Goal: Task Accomplishment & Management: Manage account settings

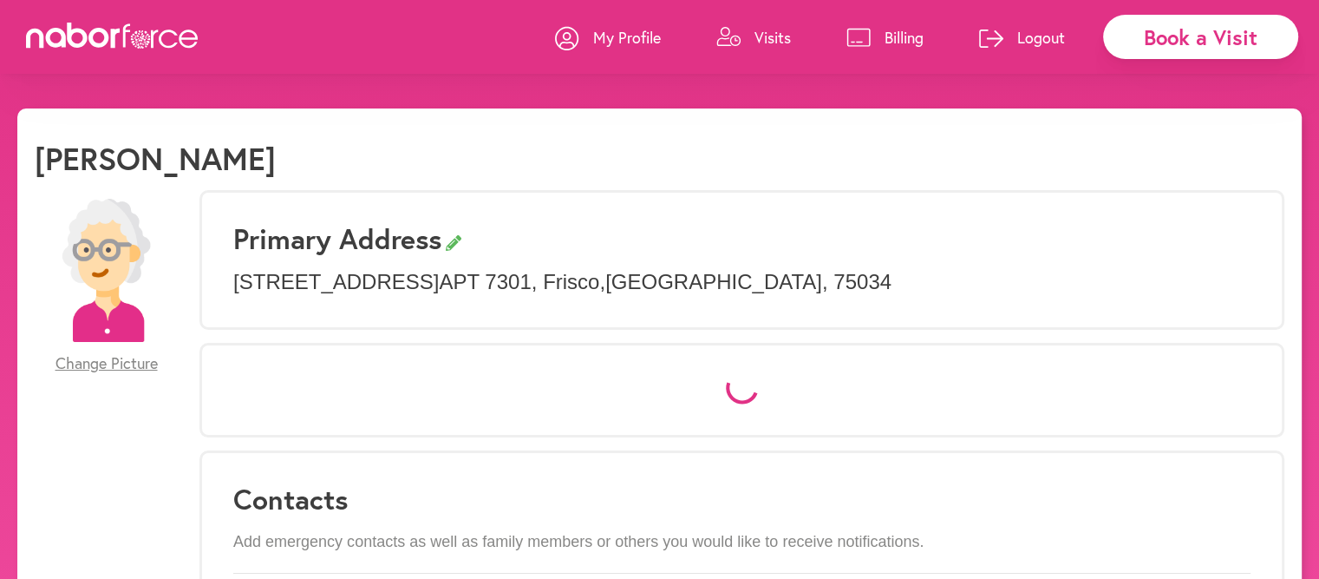
select select "*"
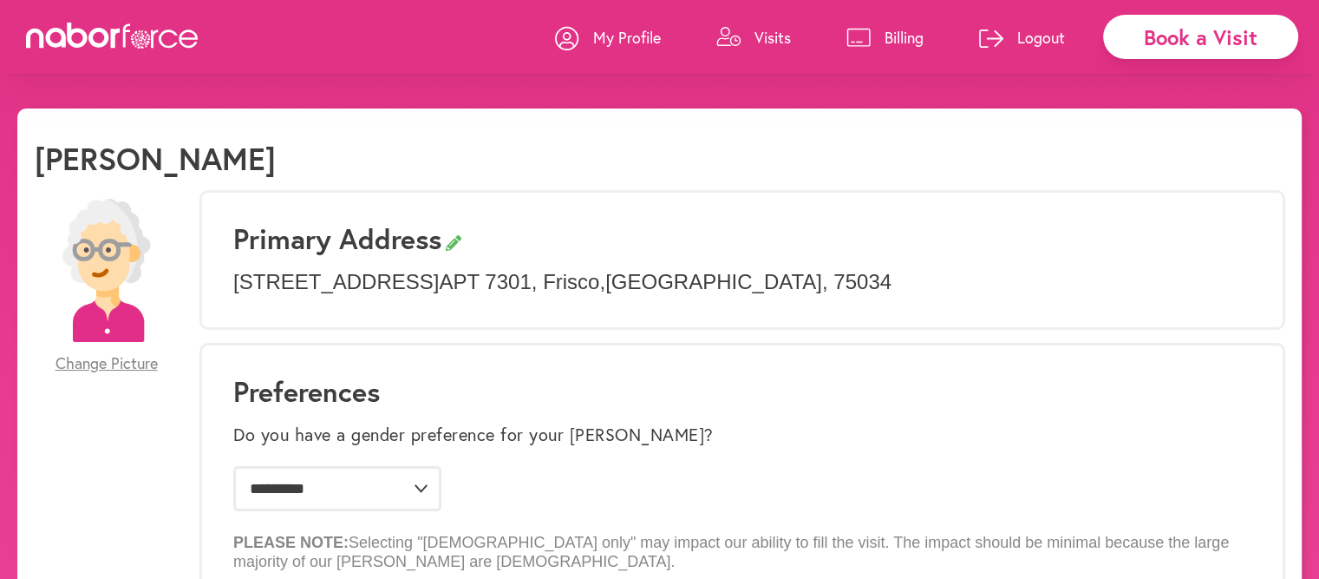
click at [888, 37] on p "Billing" at bounding box center [904, 37] width 39 height 21
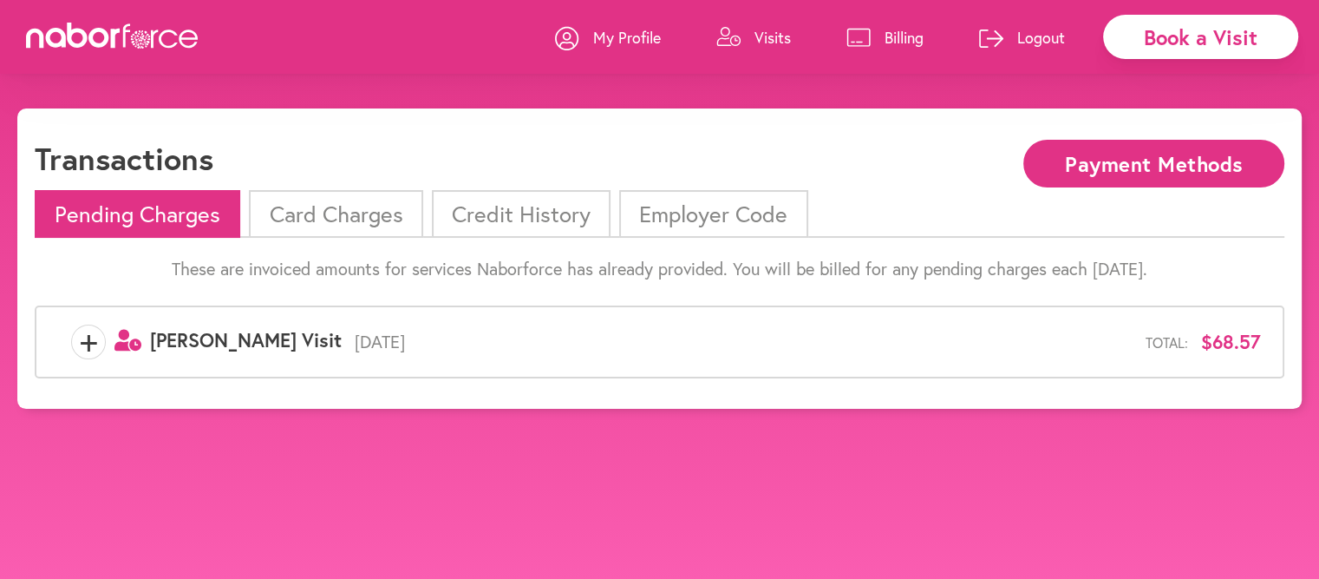
click at [370, 212] on li "Card Charges" at bounding box center [336, 214] width 174 height 48
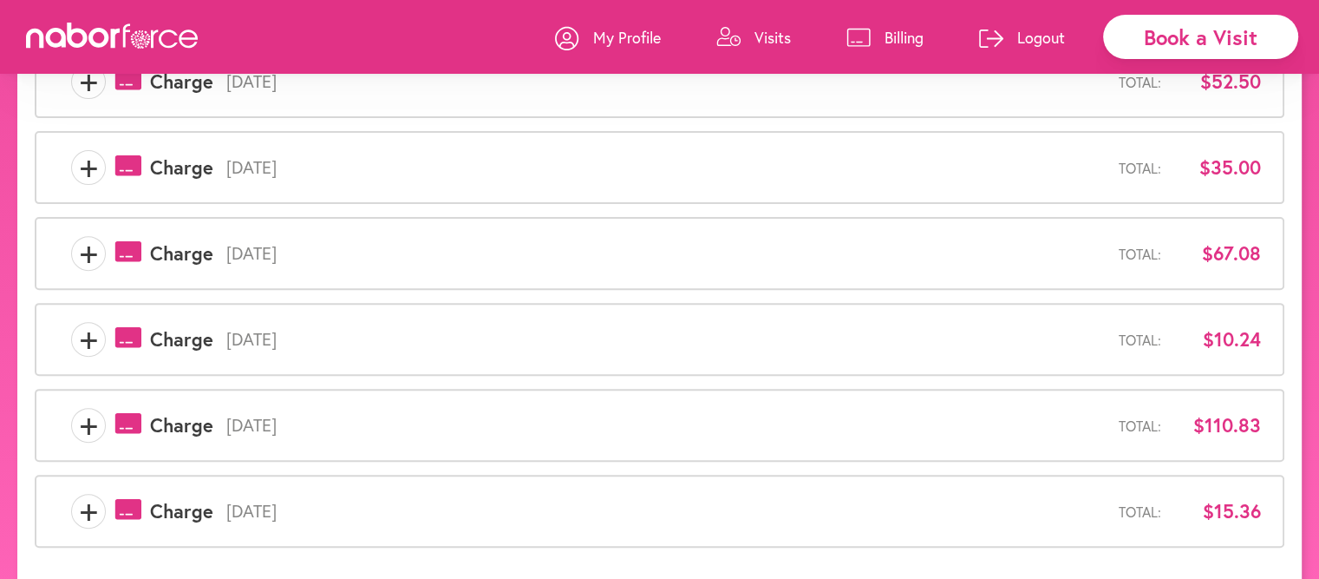
scroll to position [565, 0]
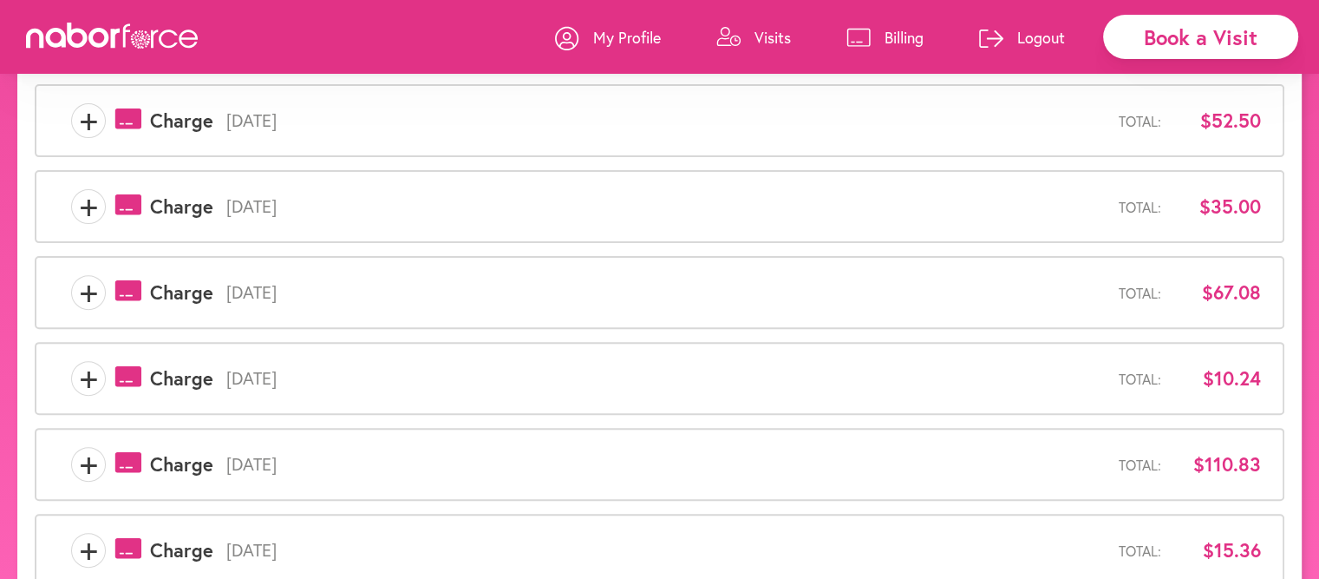
click at [90, 456] on span "+" at bounding box center [88, 464] width 33 height 35
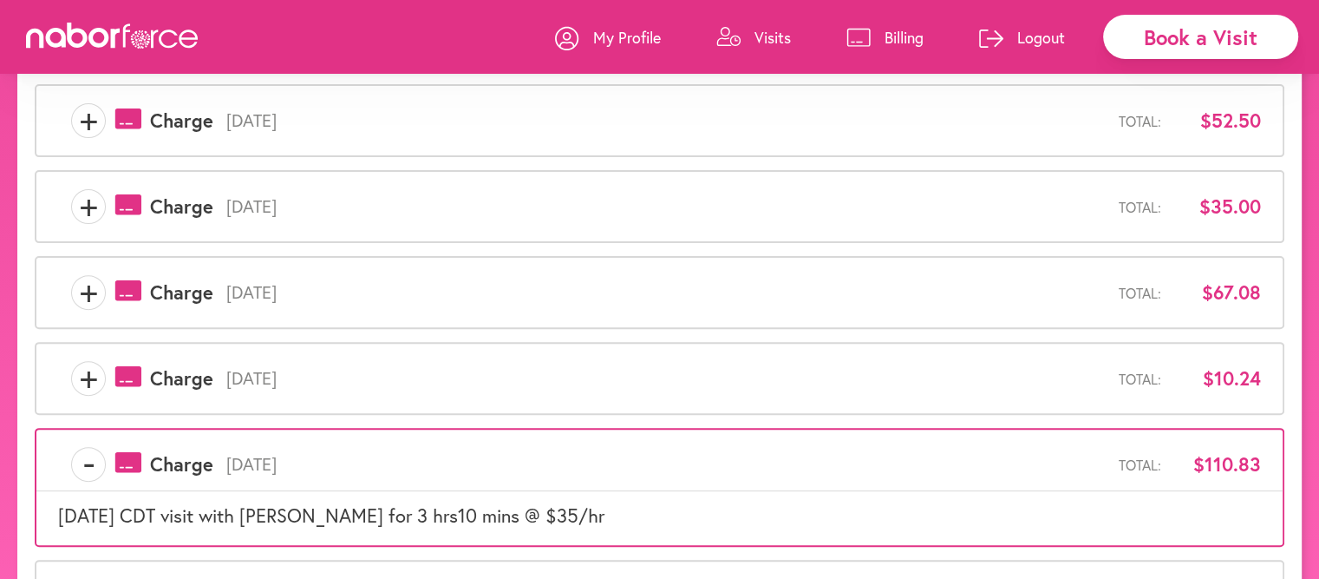
click at [89, 457] on span "-" at bounding box center [88, 464] width 33 height 35
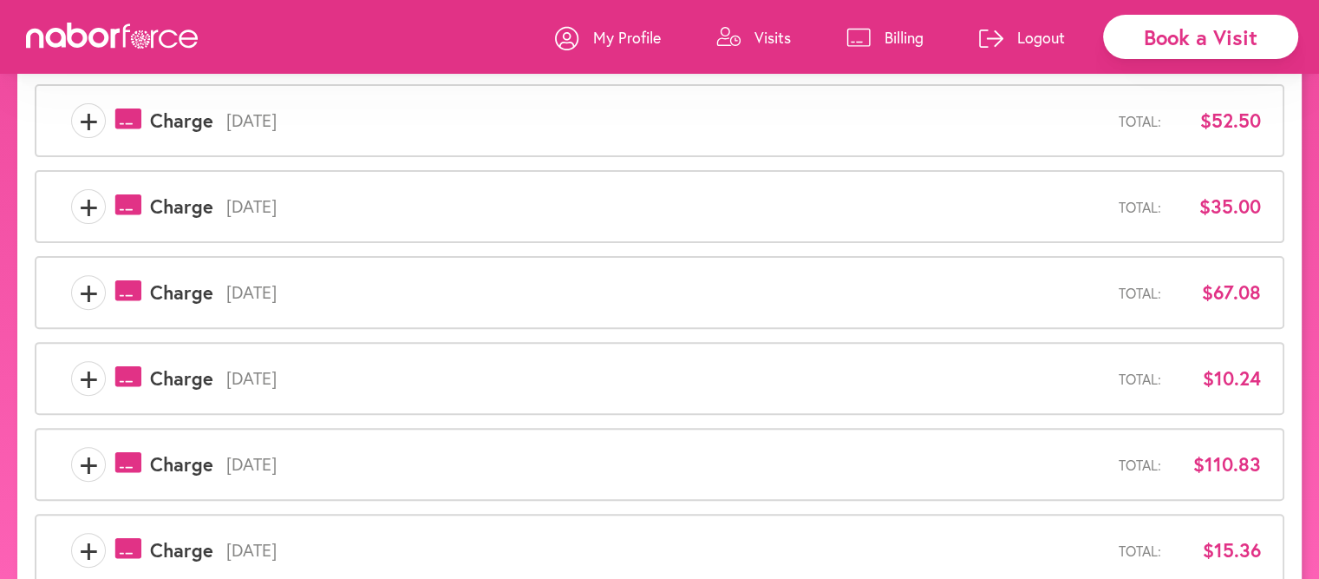
click at [87, 456] on span "+" at bounding box center [88, 464] width 33 height 35
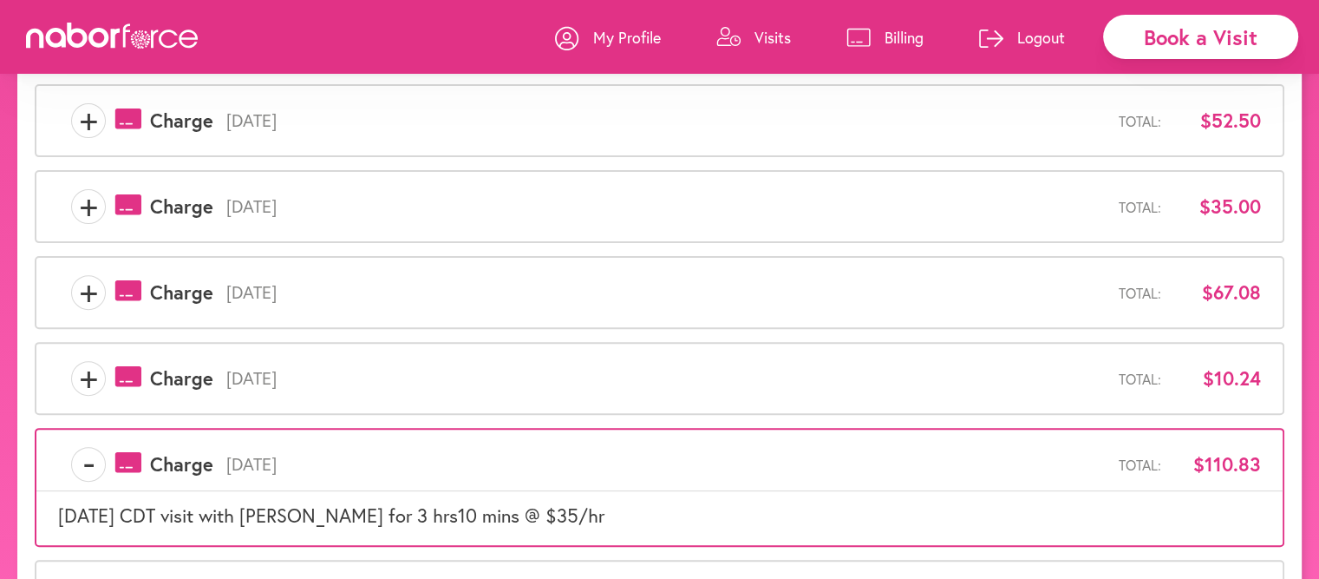
click at [87, 374] on span "+" at bounding box center [88, 378] width 33 height 35
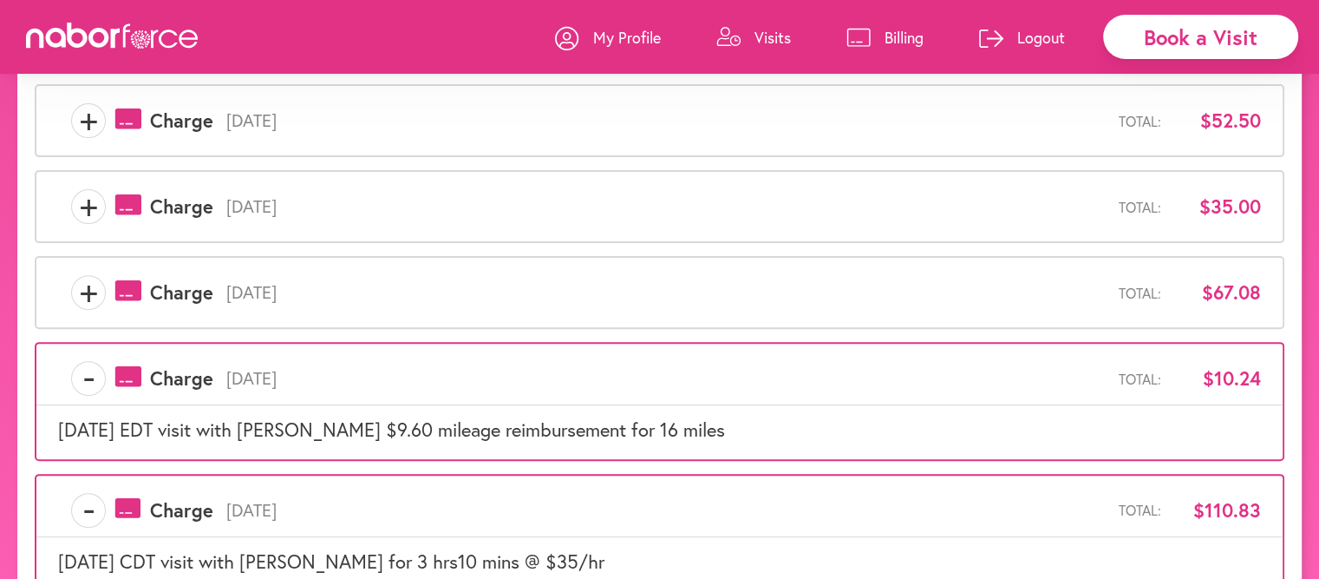
click at [88, 371] on span "-" at bounding box center [88, 378] width 33 height 35
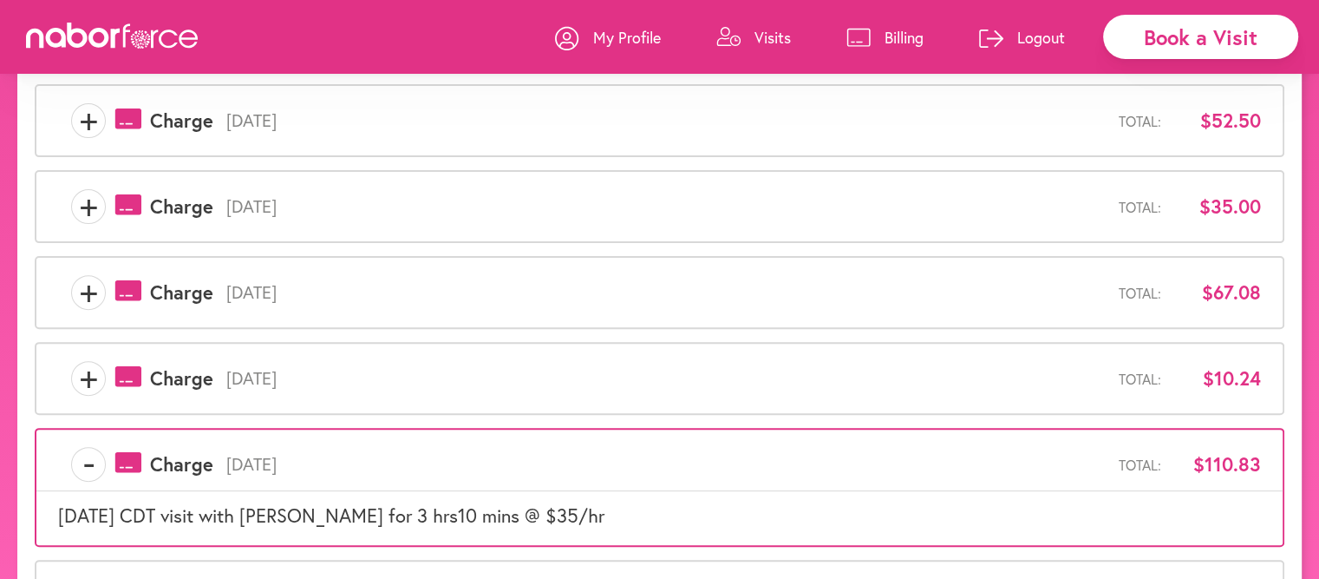
click at [85, 455] on span "-" at bounding box center [88, 464] width 33 height 35
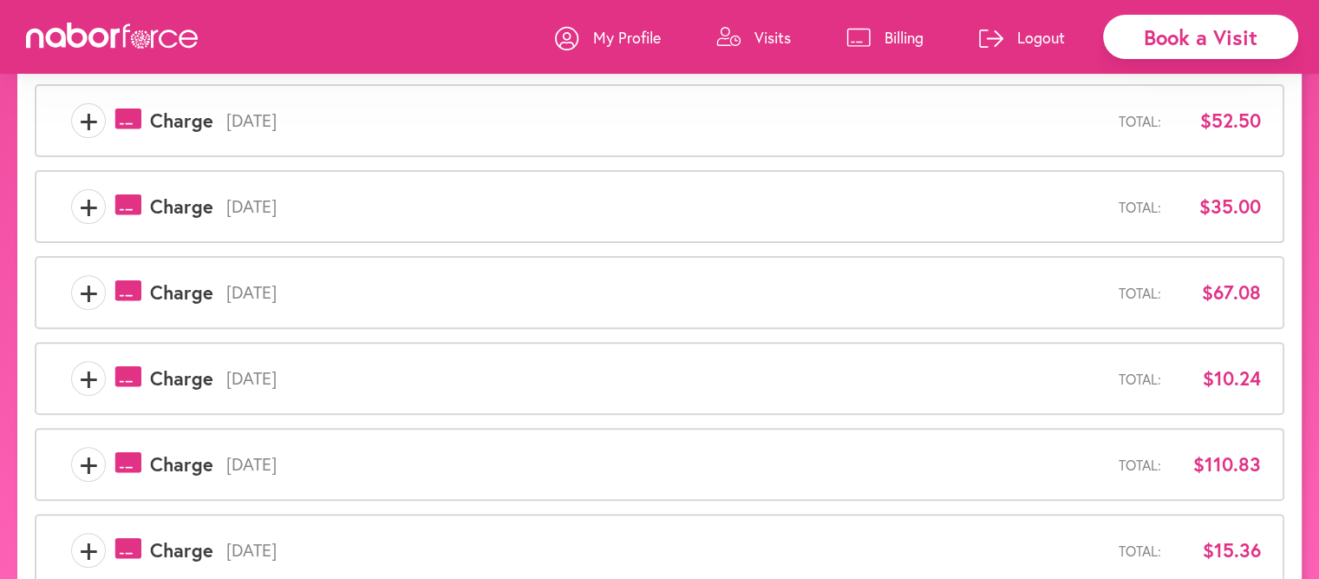
click at [129, 461] on icon "payments-outline-icon-pink Created with Sketch." at bounding box center [128, 462] width 27 height 22
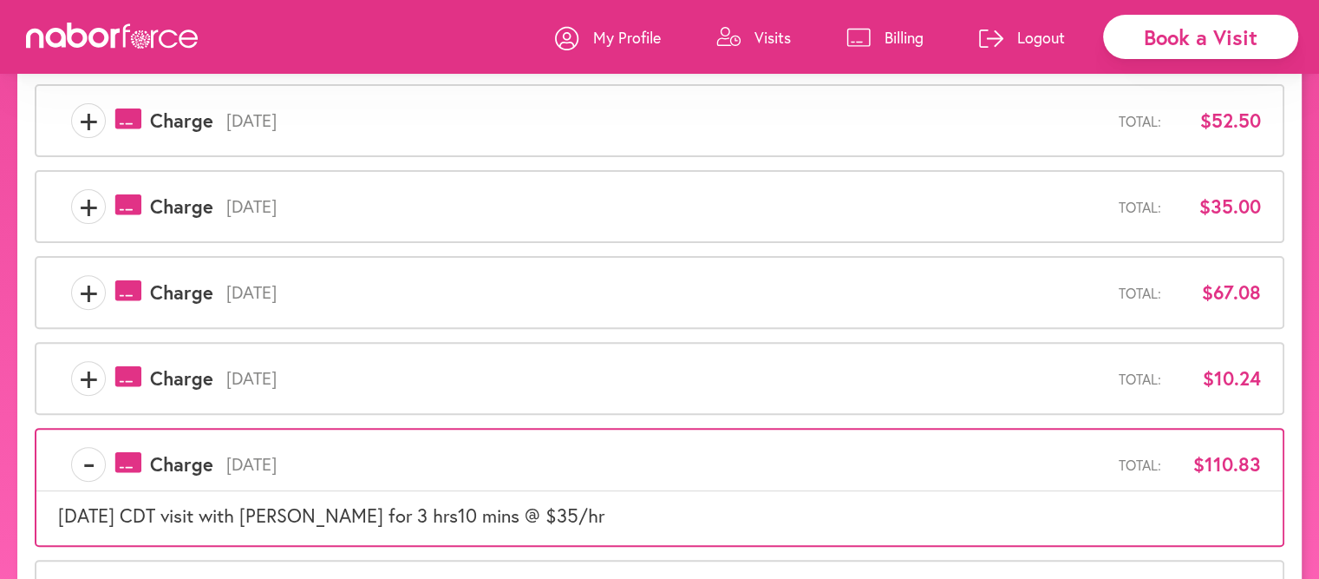
click at [130, 375] on icon "payments-outline-icon-pink Created with Sketch." at bounding box center [128, 376] width 27 height 22
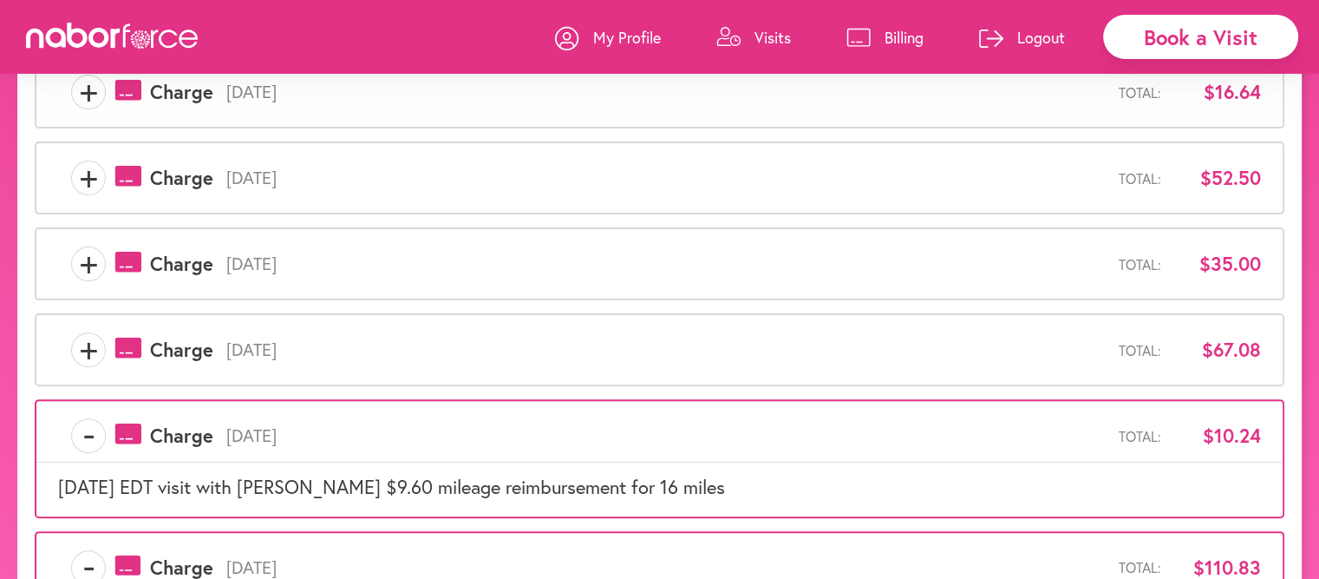
scroll to position [478, 0]
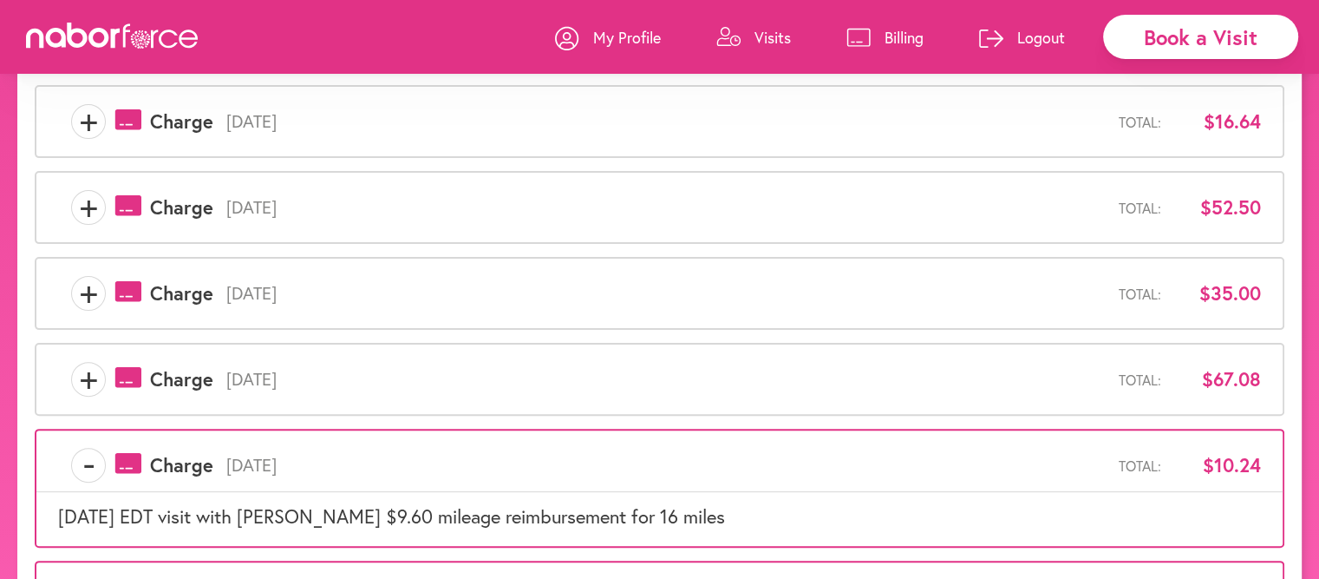
click at [128, 374] on icon at bounding box center [128, 377] width 26 height 21
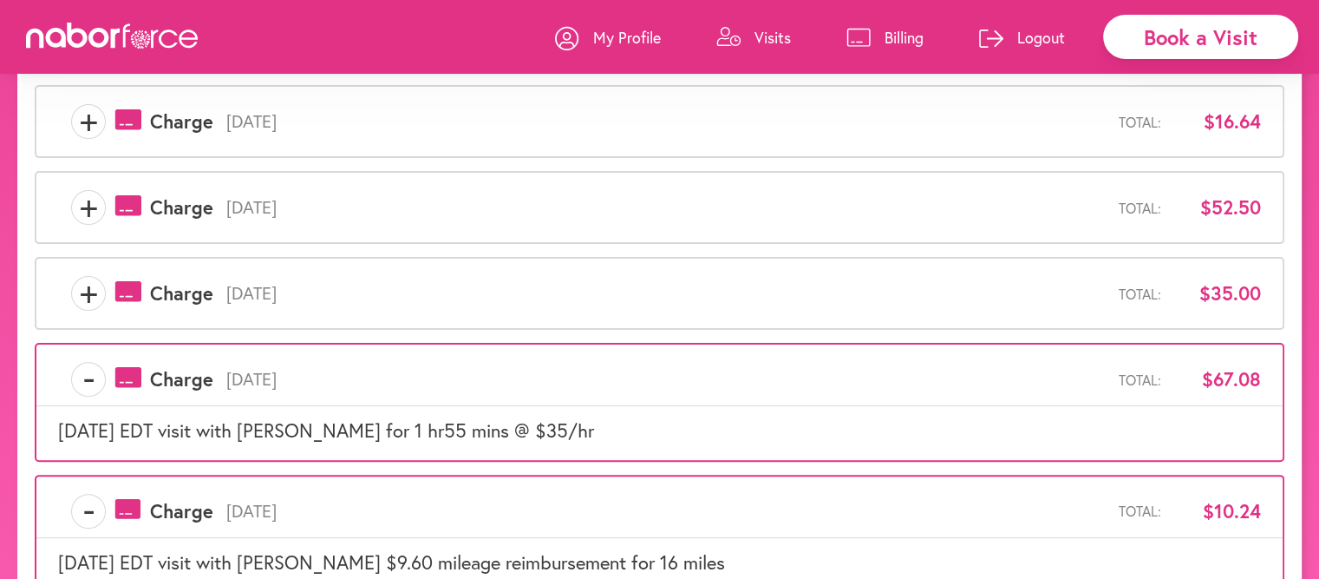
click at [131, 290] on icon at bounding box center [128, 291] width 26 height 21
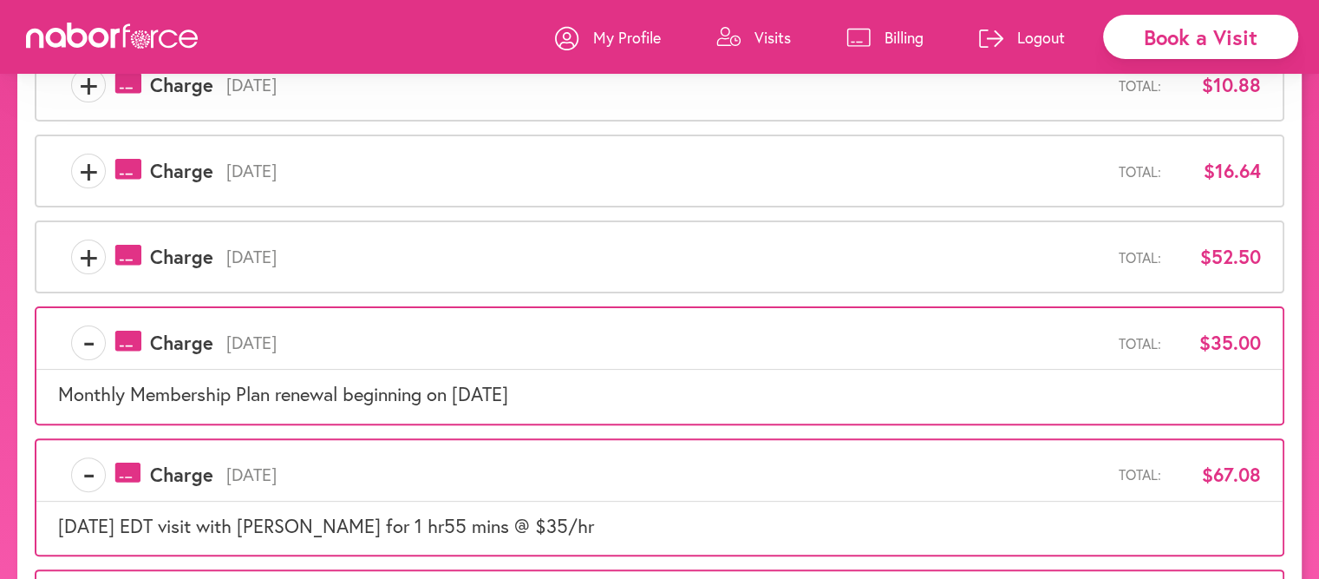
scroll to position [391, 0]
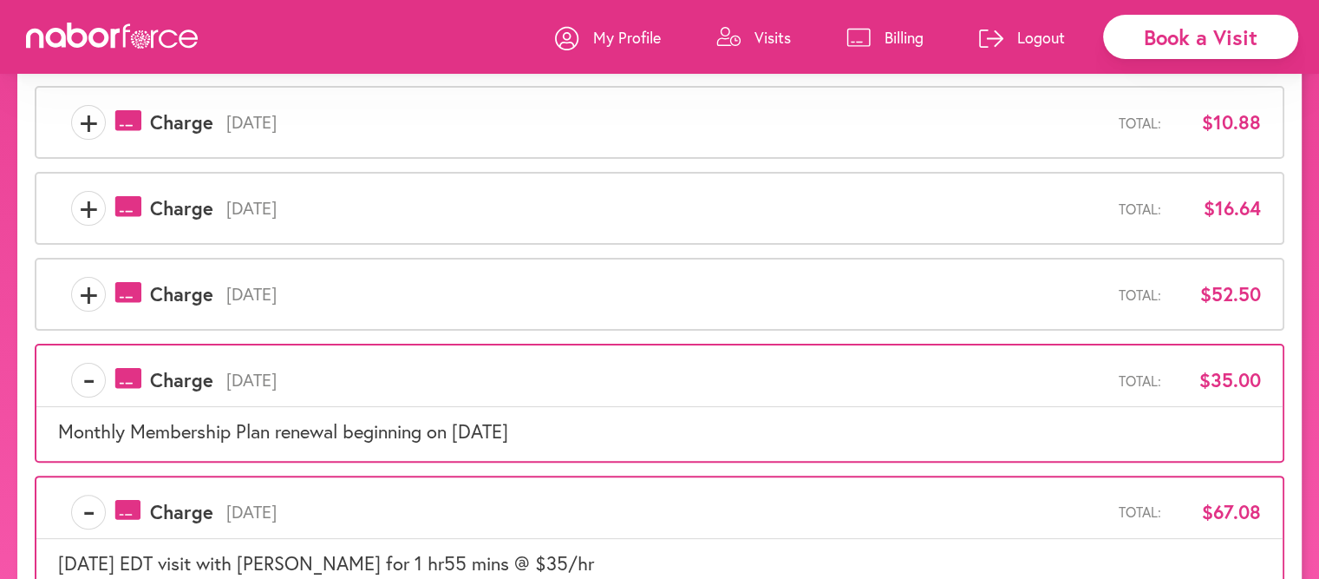
click at [137, 295] on icon at bounding box center [128, 292] width 26 height 21
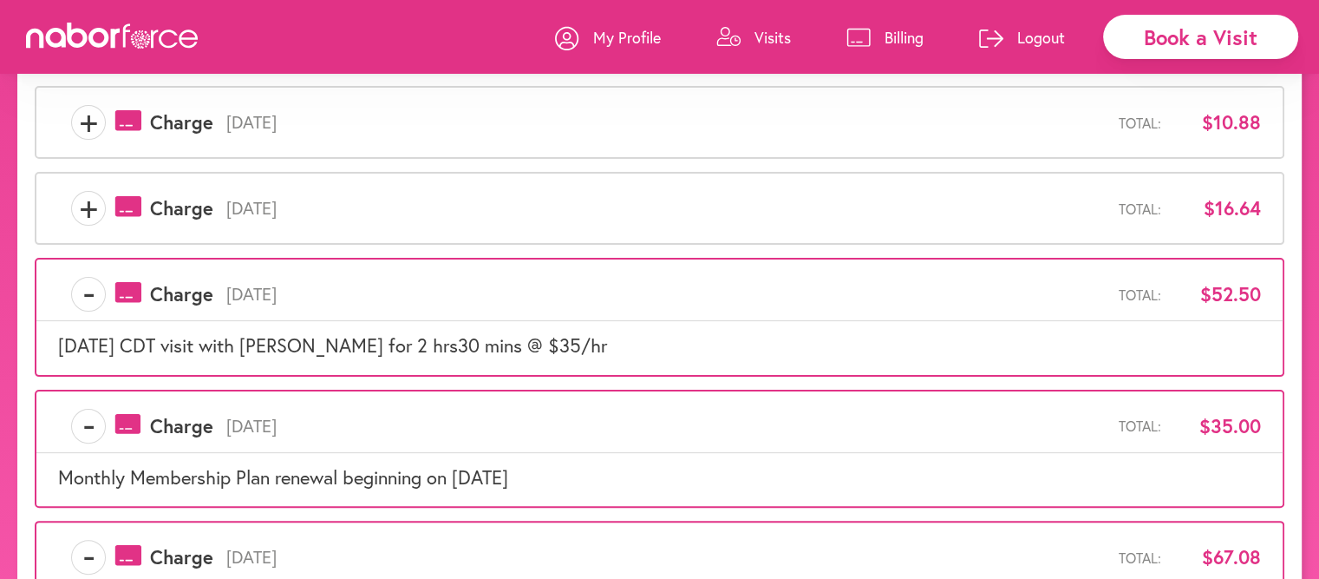
click at [130, 206] on icon at bounding box center [128, 206] width 26 height 21
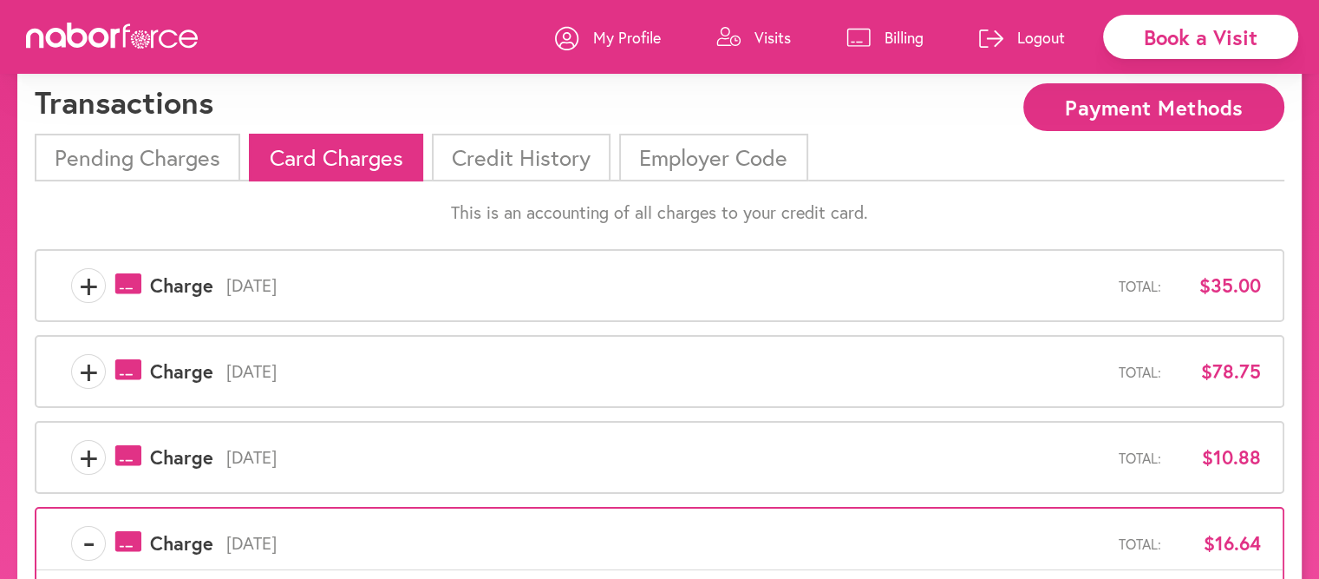
scroll to position [87, 0]
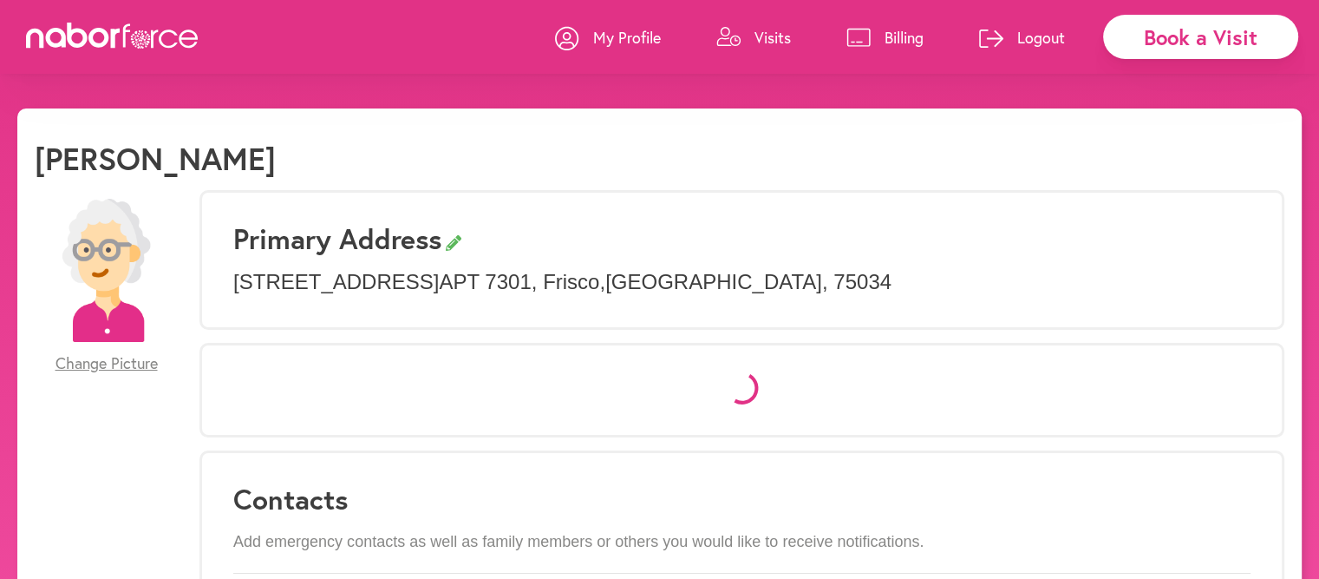
select select "*"
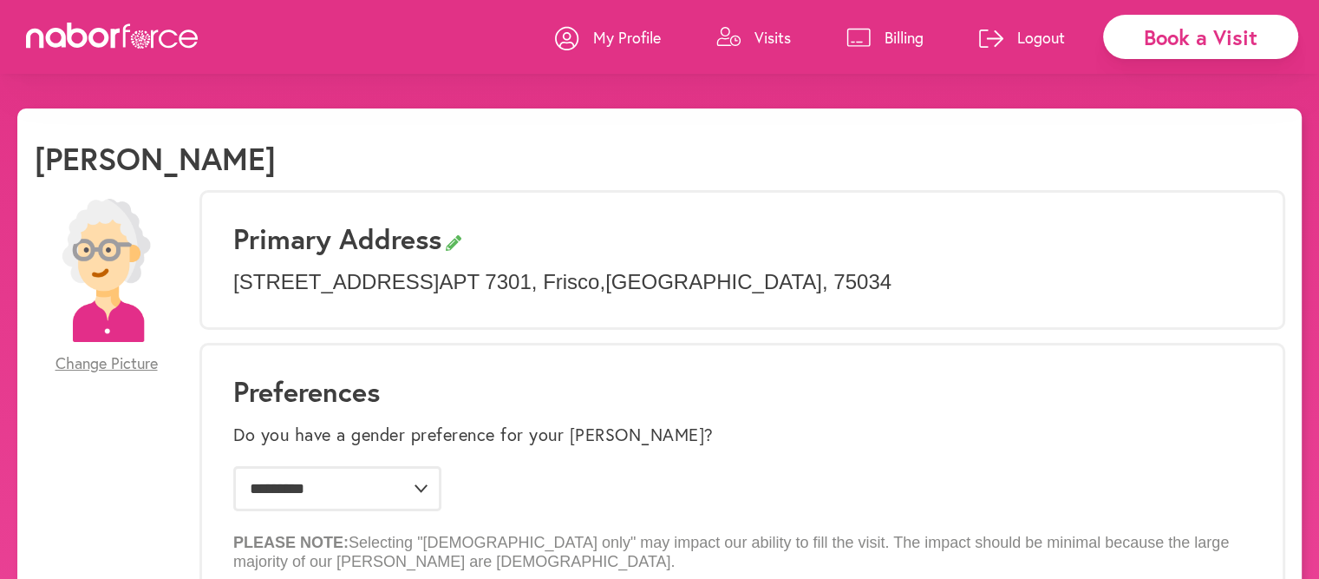
click at [895, 35] on p "Billing" at bounding box center [904, 37] width 39 height 21
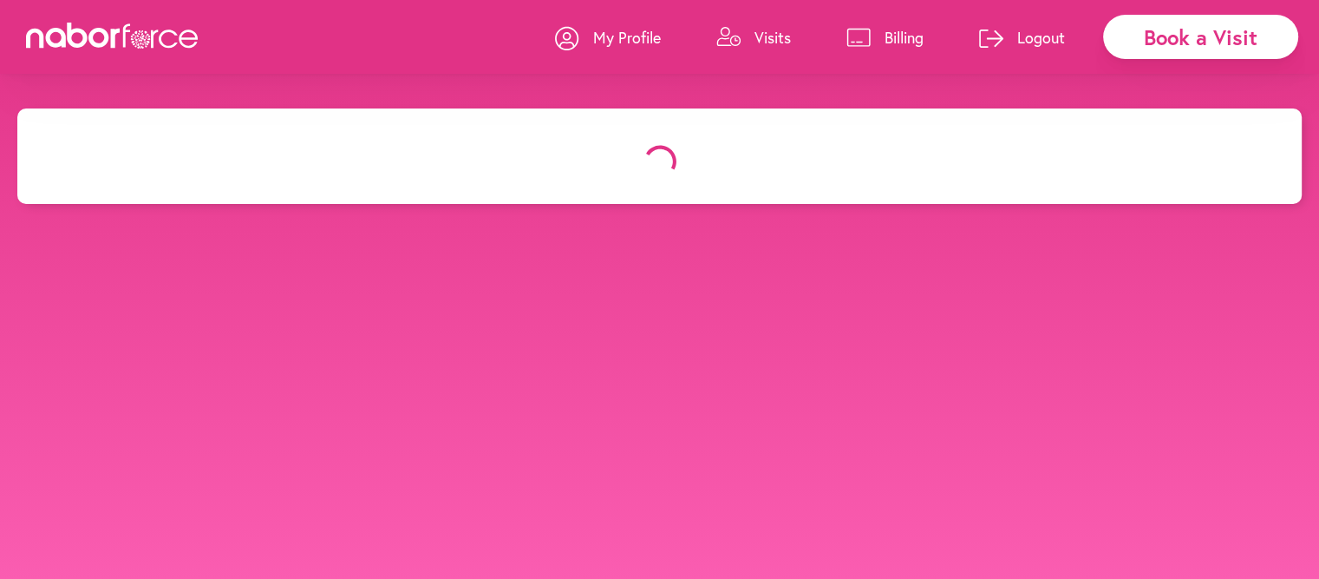
click at [895, 36] on p "Billing" at bounding box center [904, 37] width 39 height 21
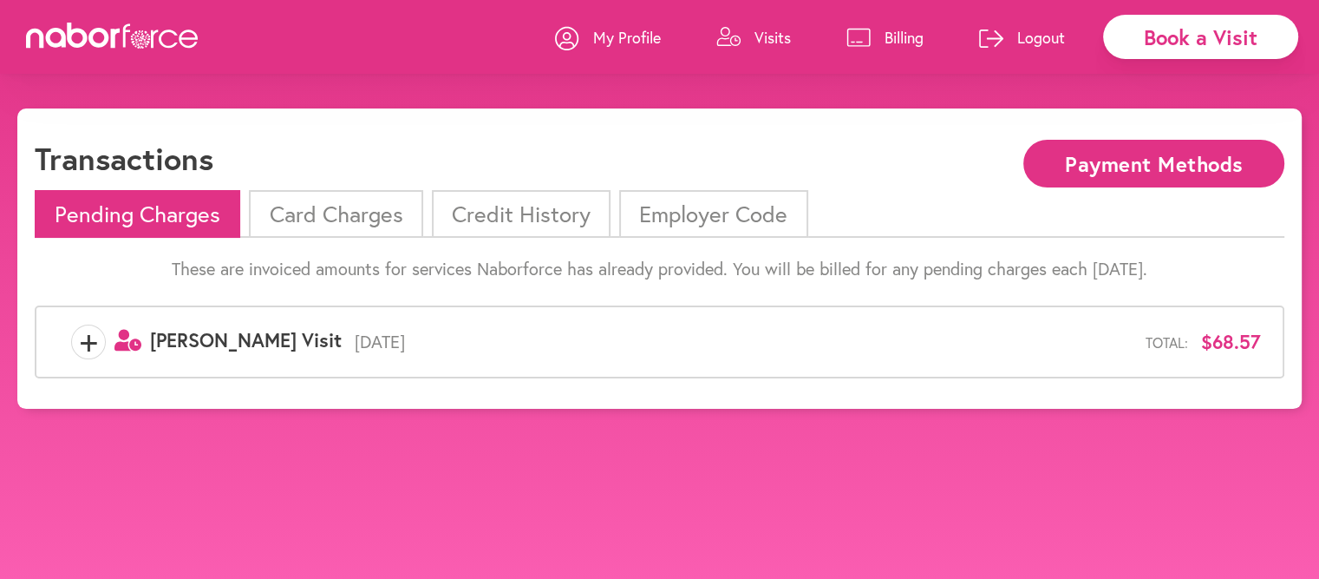
click at [387, 223] on li "Card Charges" at bounding box center [336, 214] width 174 height 48
